Goal: Navigation & Orientation: Understand site structure

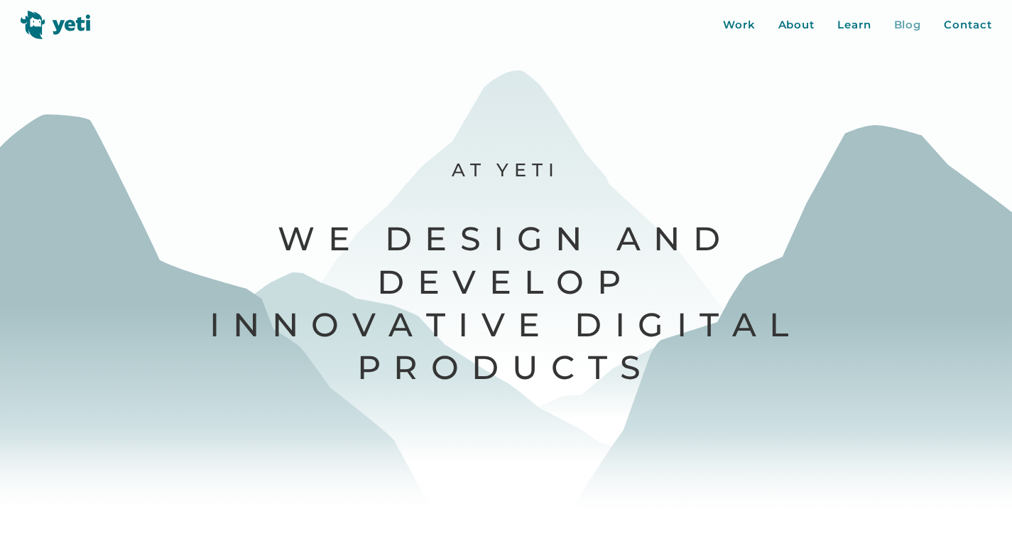
click at [899, 26] on div "Blog" at bounding box center [908, 25] width 28 height 16
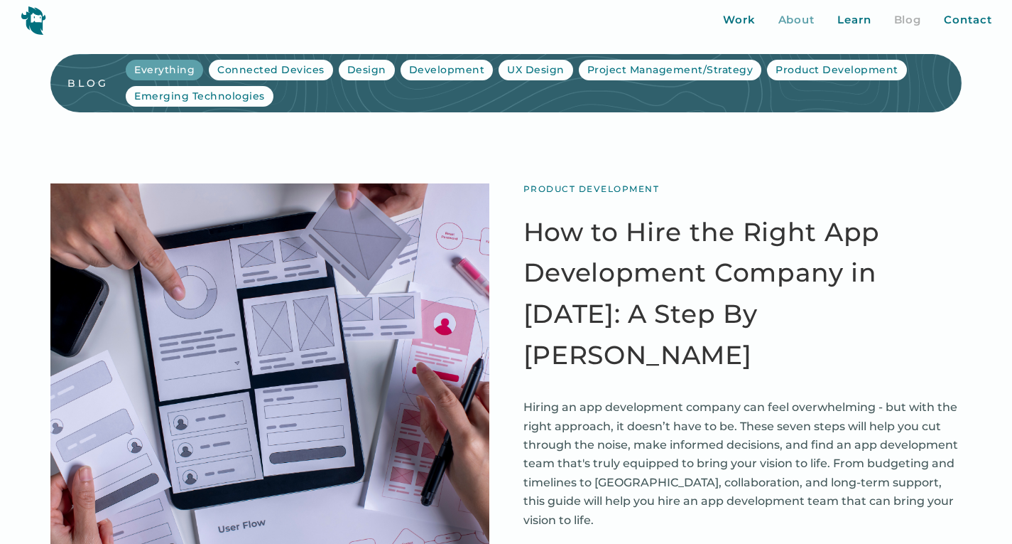
click at [801, 20] on div "About" at bounding box center [797, 20] width 37 height 16
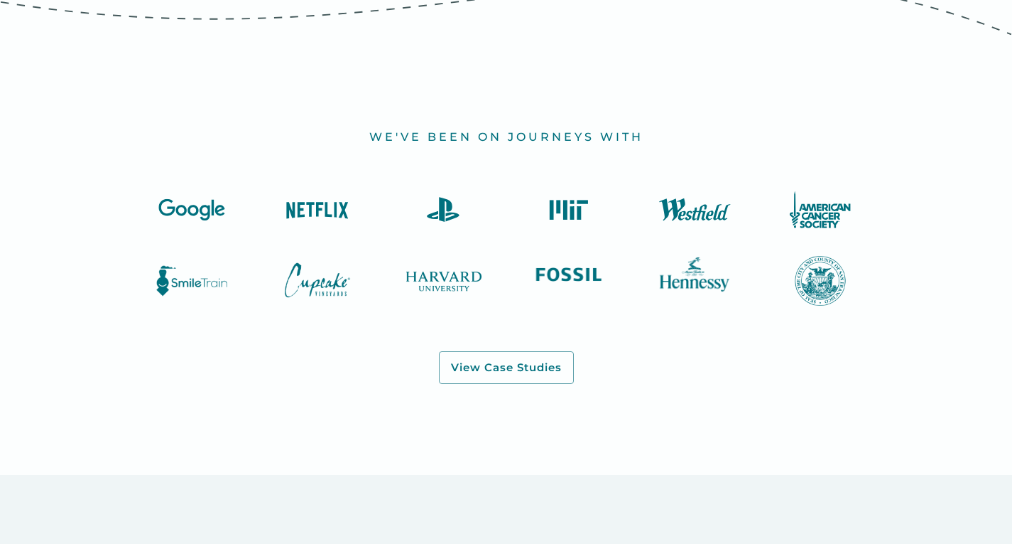
scroll to position [1516, 0]
click at [549, 350] on link "View Case Studies" at bounding box center [506, 366] width 135 height 33
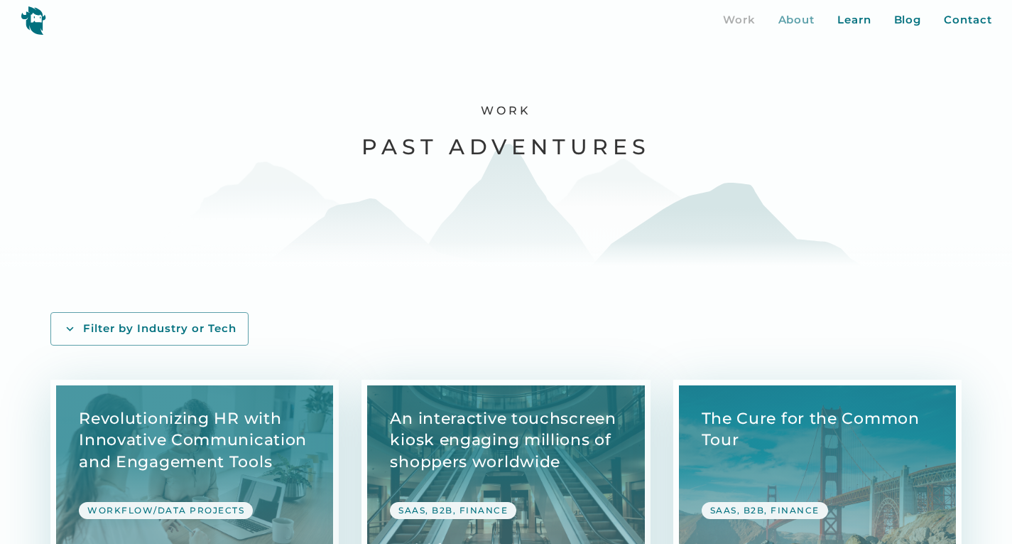
click at [790, 20] on div "About" at bounding box center [797, 20] width 37 height 16
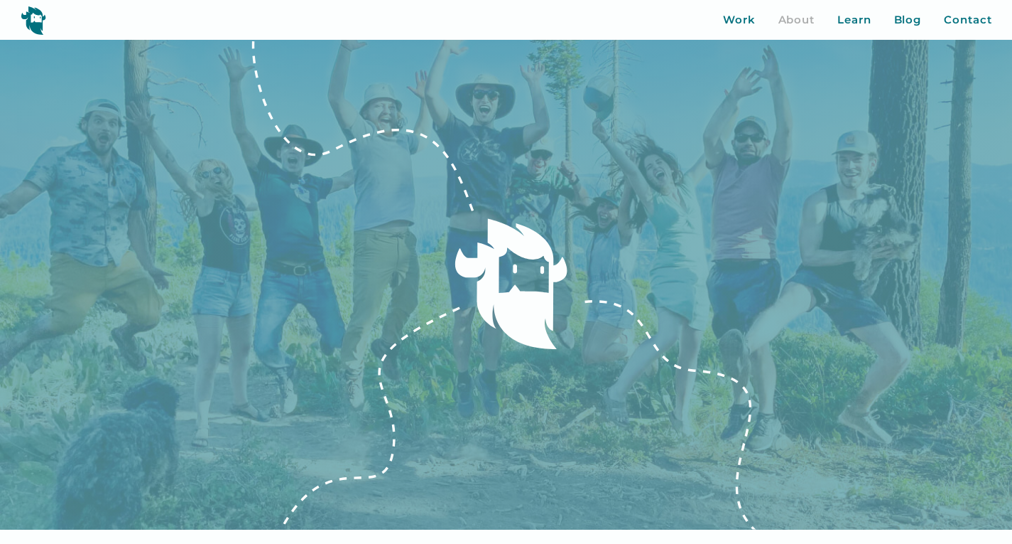
click at [33, 18] on img at bounding box center [34, 20] width 26 height 29
